Goal: Task Accomplishment & Management: Use online tool/utility

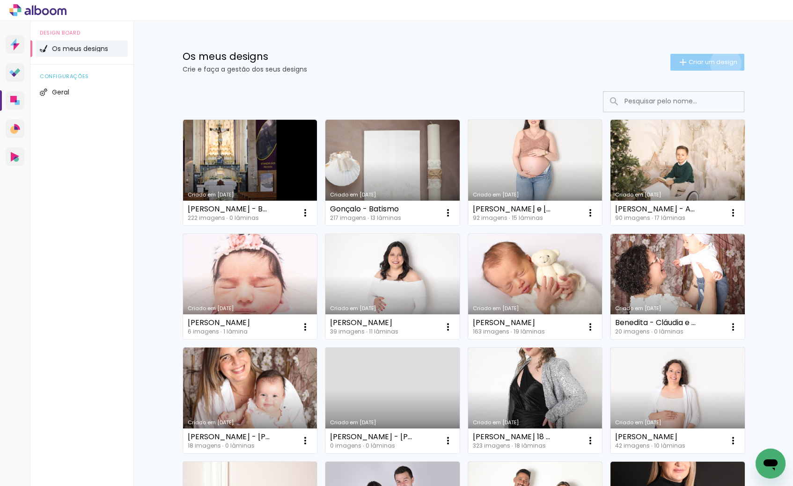
click at [724, 63] on span "Criar um design" at bounding box center [713, 62] width 49 height 6
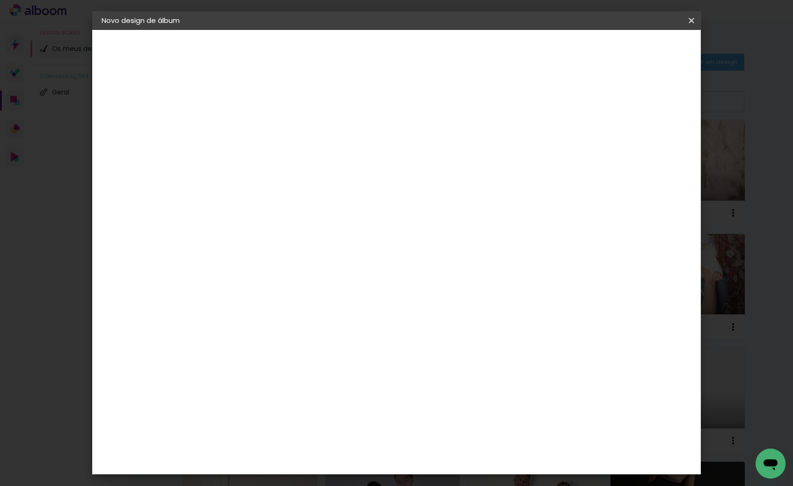
click at [0, 0] on paper-input-container "Título do álbum" at bounding box center [0, 0] width 0 height 0
type input "Batizado Vitória ([GEOGRAPHIC_DATA])"
type paper-input "Batizado Vitória ([GEOGRAPHIC_DATA])"
click at [0, 0] on slot "Avançar" at bounding box center [0, 0] width 0 height 0
click at [309, 208] on div "DreambooksPro" at bounding box center [278, 211] width 61 height 7
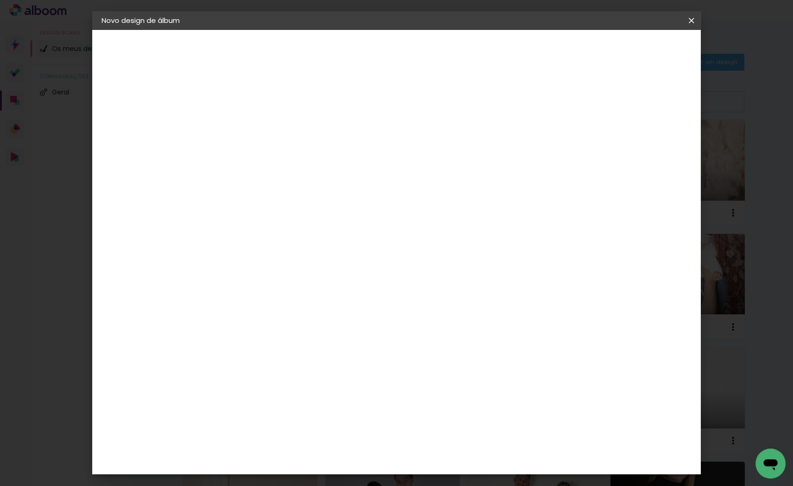
click at [0, 0] on slot "Avançar" at bounding box center [0, 0] width 0 height 0
click at [291, 156] on input "text" at bounding box center [273, 163] width 37 height 15
click at [488, 154] on paper-item "Álbum" at bounding box center [456, 155] width 187 height 19
type input "Álbum"
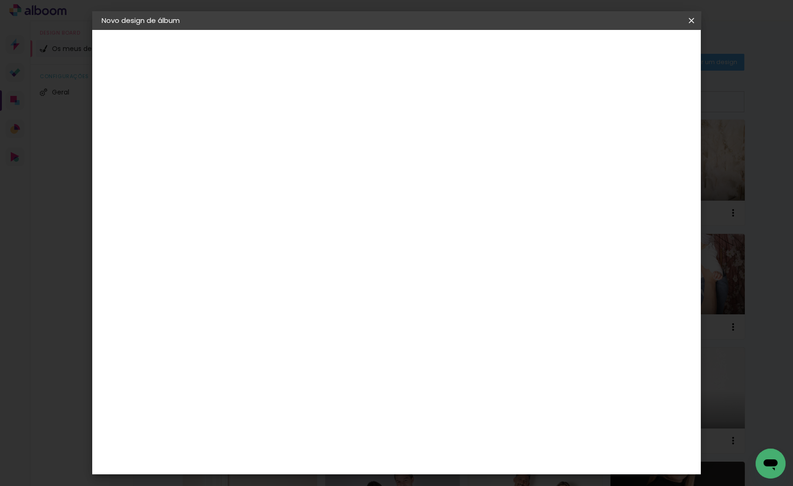
click at [318, 372] on span "25 × 25" at bounding box center [296, 381] width 44 height 19
click at [0, 0] on slot "Avançar" at bounding box center [0, 0] width 0 height 0
click at [649, 50] on paper-button "Iniciar design" at bounding box center [618, 50] width 61 height 16
